Goal: Information Seeking & Learning: Learn about a topic

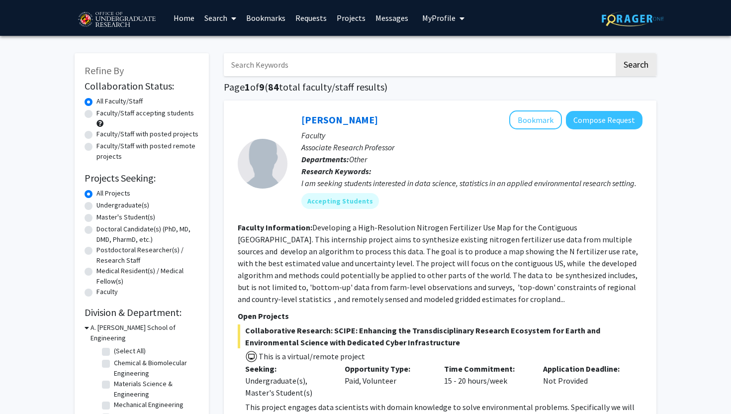
click at [92, 205] on div "Undergraduate(s)" at bounding box center [142, 206] width 114 height 12
click at [96, 205] on label "Undergraduate(s)" at bounding box center [122, 205] width 53 height 10
click at [96, 205] on input "Undergraduate(s)" at bounding box center [99, 203] width 6 height 6
radio input "true"
click at [355, 70] on input "Search Keywords" at bounding box center [419, 64] width 390 height 23
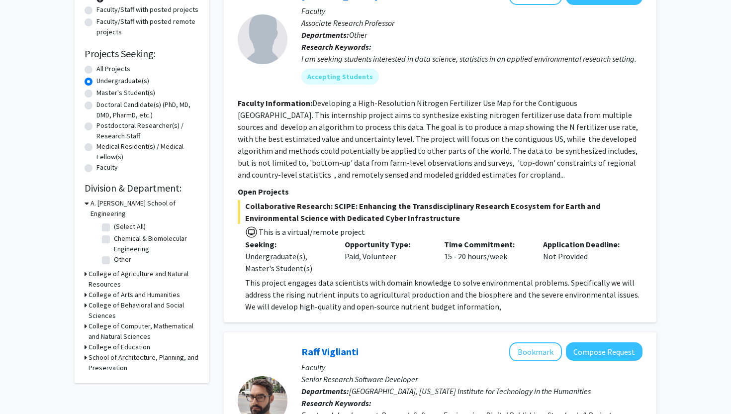
scroll to position [139, 0]
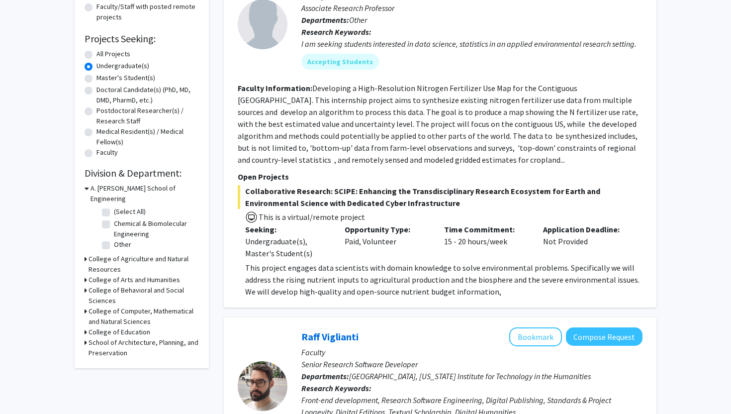
click at [104, 286] on h3 "College of Behavioral and Social Sciences" at bounding box center [143, 295] width 110 height 21
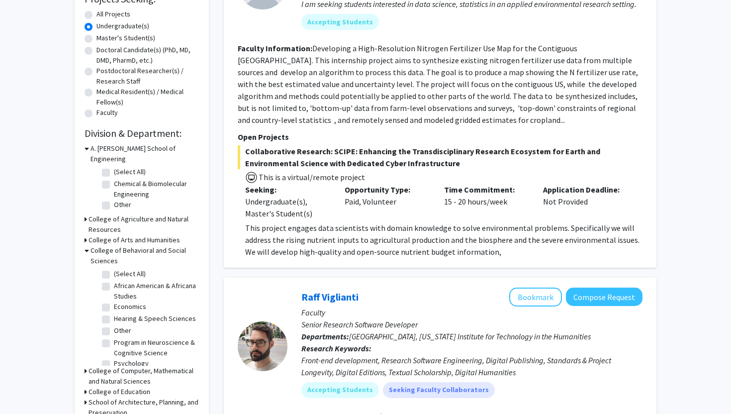
scroll to position [199, 0]
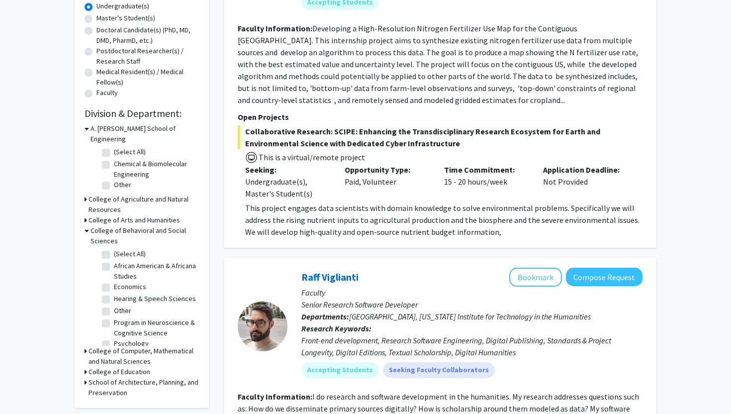
click at [96, 255] on div "College of Behavioral and Social Sciences (Select All) (Select All) African Ame…" at bounding box center [142, 285] width 114 height 120
click at [114, 281] on label "Economics" at bounding box center [130, 286] width 32 height 10
click at [114, 281] on input "Economics" at bounding box center [117, 284] width 6 height 6
checkbox input "true"
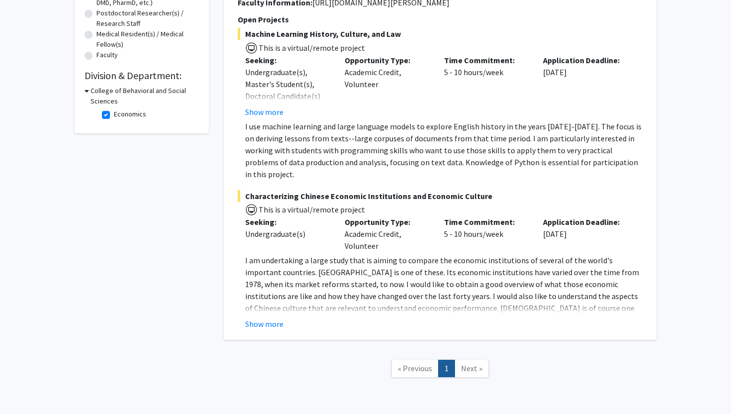
scroll to position [239, 0]
